Goal: Information Seeking & Learning: Compare options

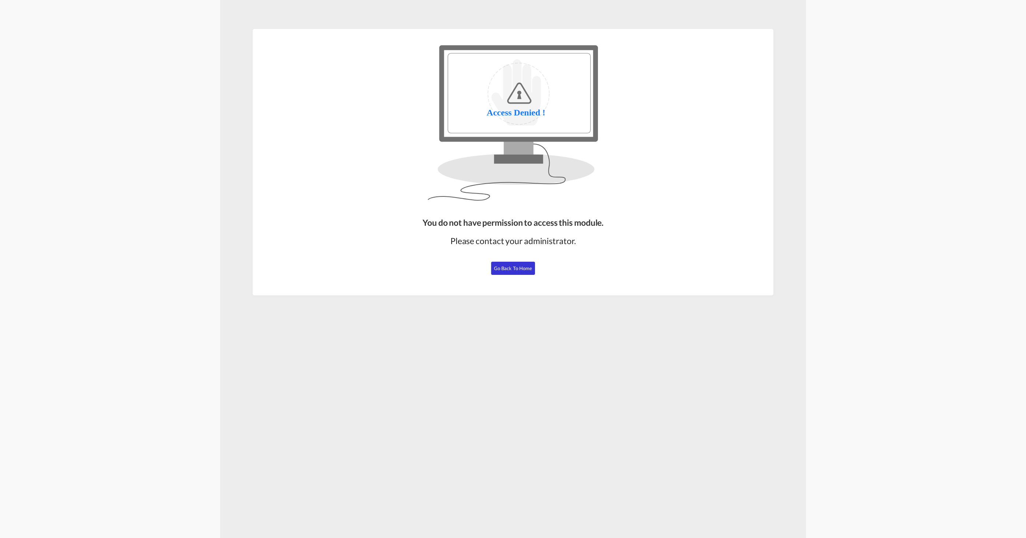
click at [511, 266] on span "Go Back to Home" at bounding box center [513, 268] width 38 height 6
